Goal: Task Accomplishment & Management: Manage account settings

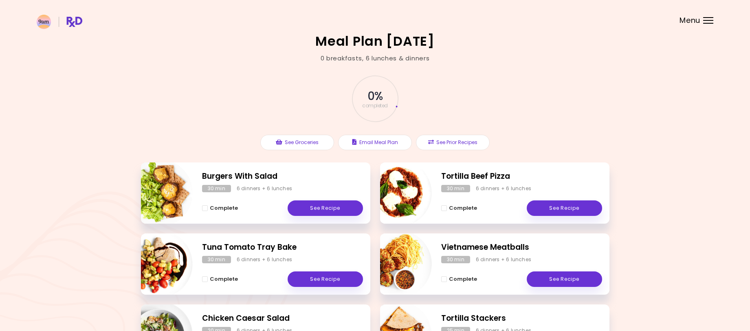
click at [708, 21] on div "Menu" at bounding box center [708, 20] width 10 height 7
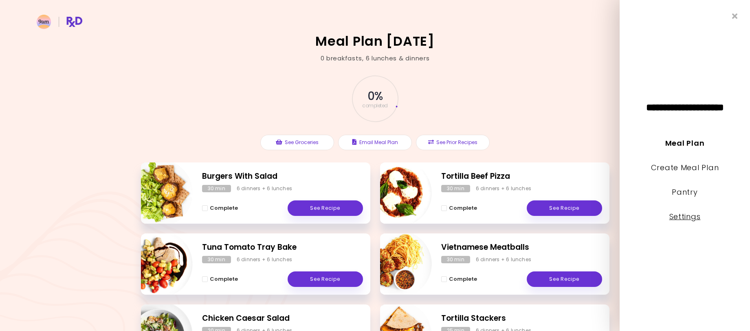
click at [681, 219] on link "Settings" at bounding box center [685, 216] width 31 height 10
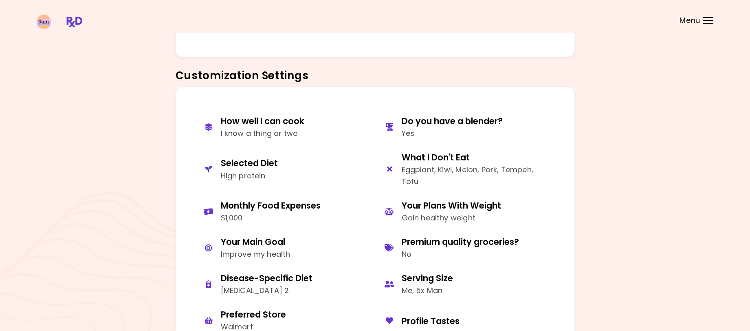
scroll to position [326, 0]
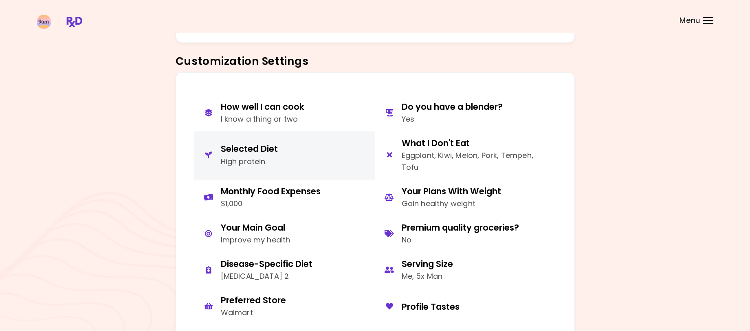
click at [258, 150] on div "Selected Diet" at bounding box center [249, 148] width 57 height 11
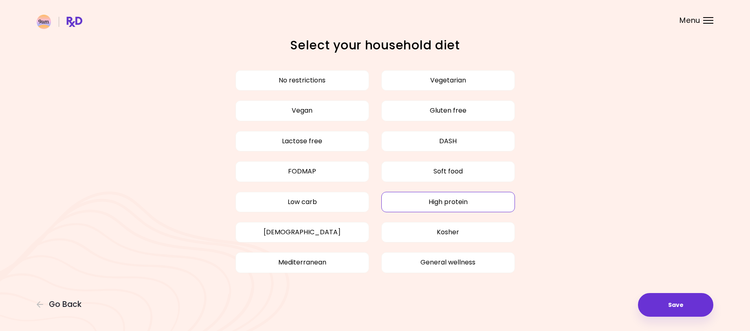
scroll to position [10, 0]
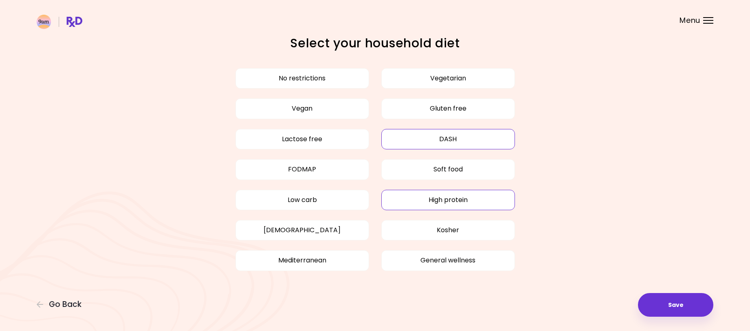
click at [455, 134] on button "DASH" at bounding box center [448, 139] width 134 height 20
click at [304, 203] on button "Low carb" at bounding box center [303, 199] width 134 height 20
click at [680, 308] on button "Save" at bounding box center [675, 305] width 75 height 24
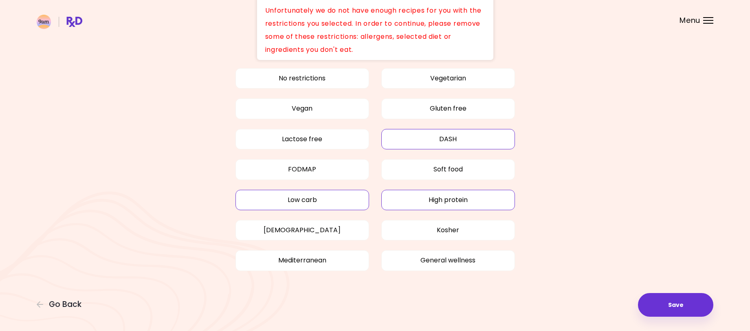
click at [461, 200] on button "High protein" at bounding box center [448, 199] width 134 height 20
click at [680, 306] on button "Save" at bounding box center [675, 305] width 75 height 24
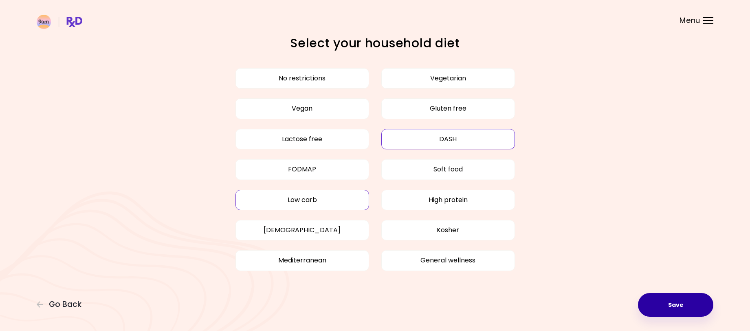
click at [680, 306] on button "Save" at bounding box center [675, 305] width 75 height 24
click at [686, 309] on button "Save" at bounding box center [675, 305] width 75 height 24
click at [273, 198] on button "Low carb" at bounding box center [303, 199] width 134 height 20
click at [672, 309] on button "Save" at bounding box center [675, 305] width 75 height 24
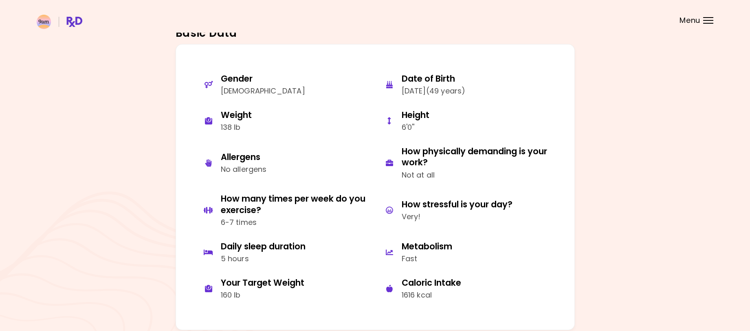
scroll to position [21, 0]
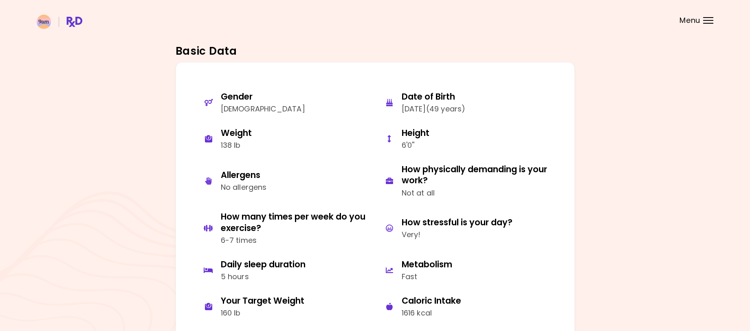
click at [708, 20] on div at bounding box center [708, 20] width 10 height 1
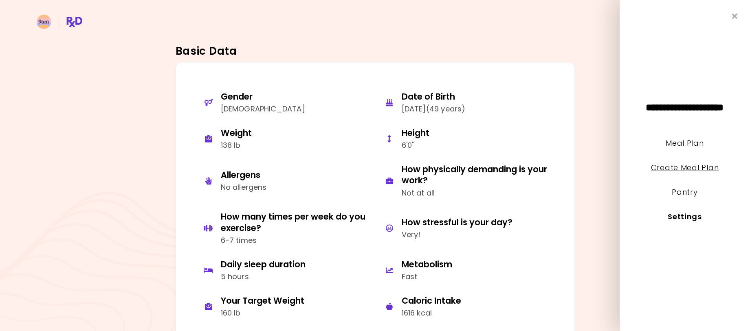
click at [698, 170] on link "Create Meal Plan" at bounding box center [685, 167] width 68 height 10
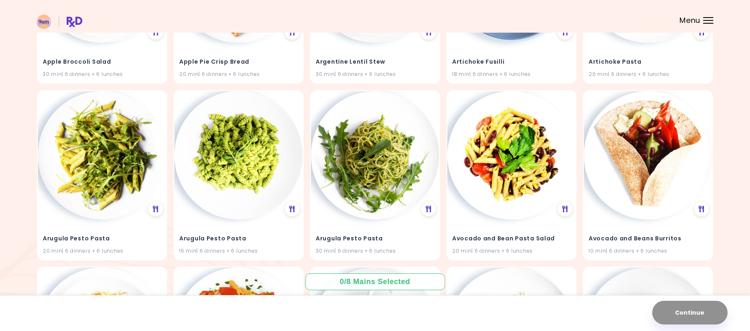
scroll to position [41, 0]
